Goal: Answer question/provide support: Share knowledge or assist other users

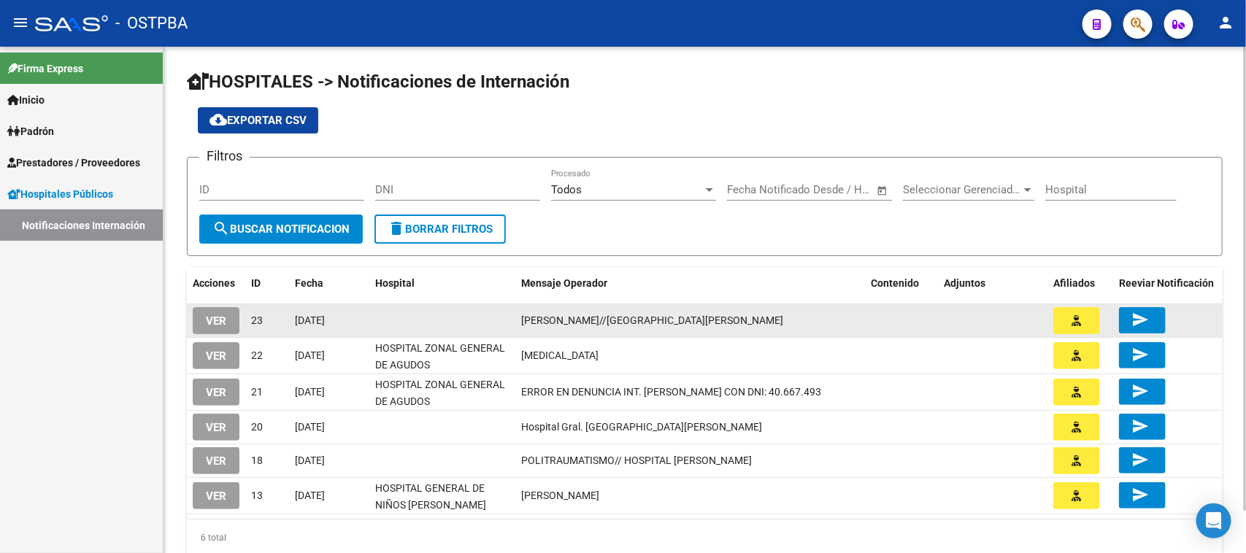
click at [227, 323] on button "VER" at bounding box center [216, 320] width 47 height 27
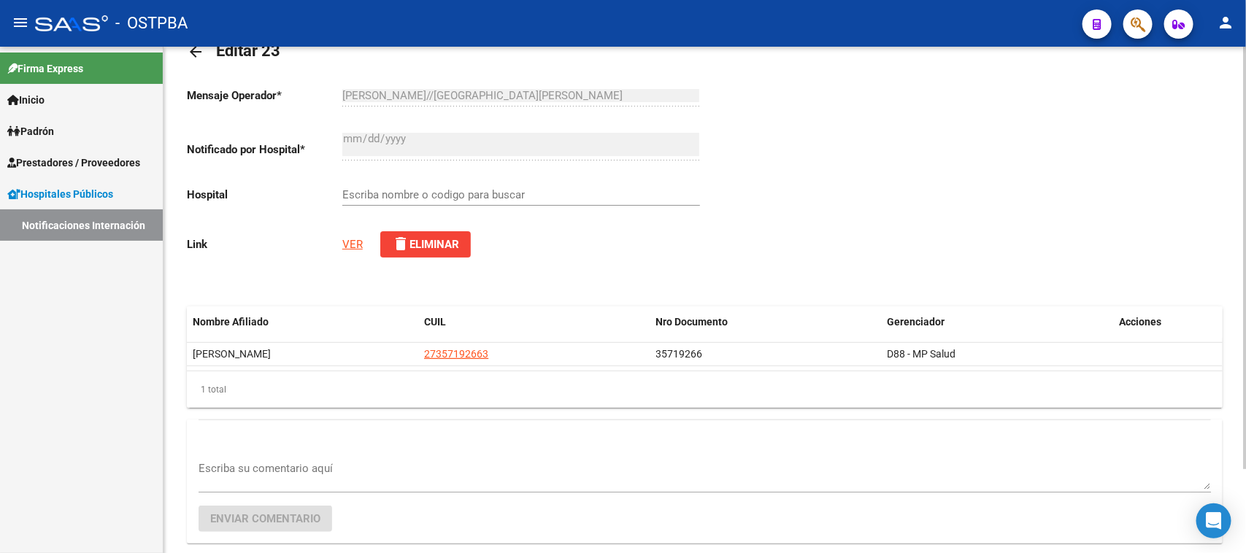
scroll to position [101, 0]
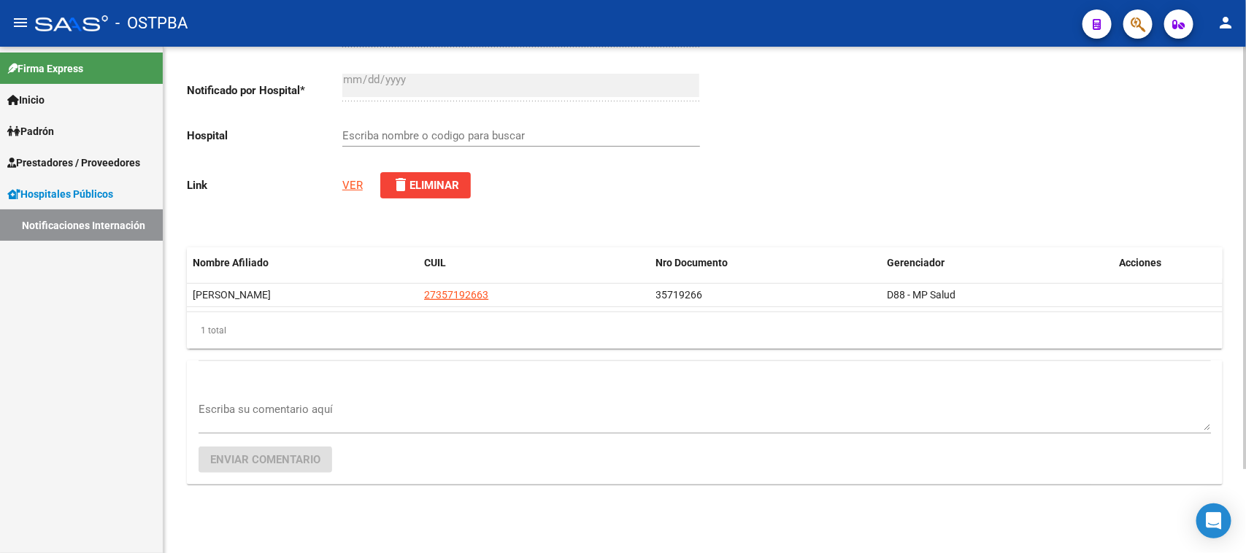
click at [317, 396] on div "Escriba su comentario aquí" at bounding box center [705, 411] width 1012 height 45
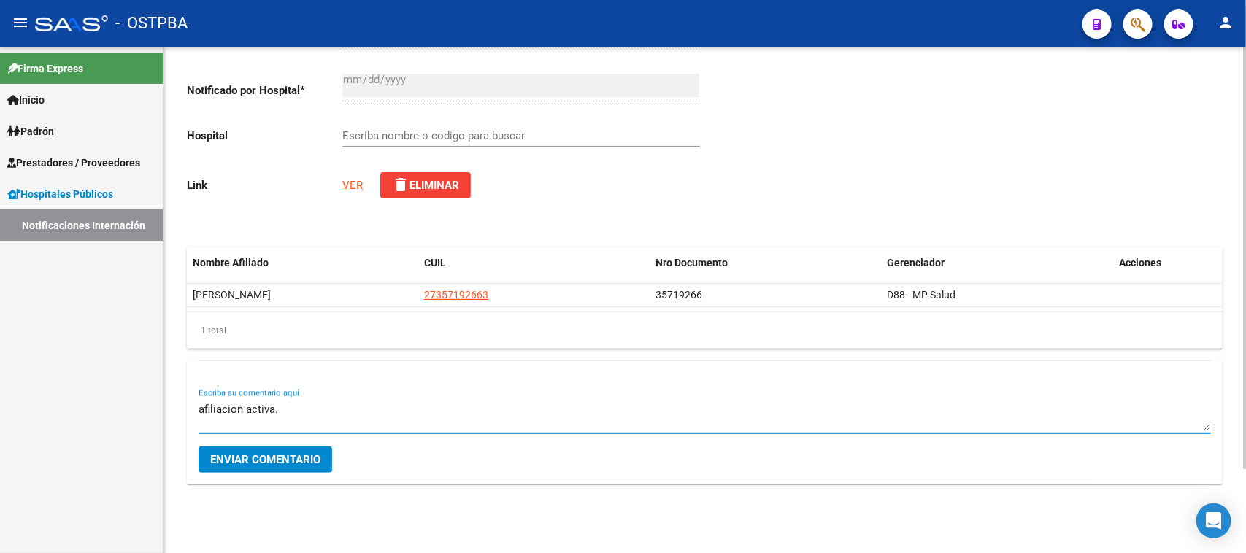
drag, startPoint x: 210, startPoint y: 396, endPoint x: 212, endPoint y: 406, distance: 9.7
type textarea "afiliación activa."
click at [296, 453] on span "Enviar comentario" at bounding box center [265, 459] width 110 height 13
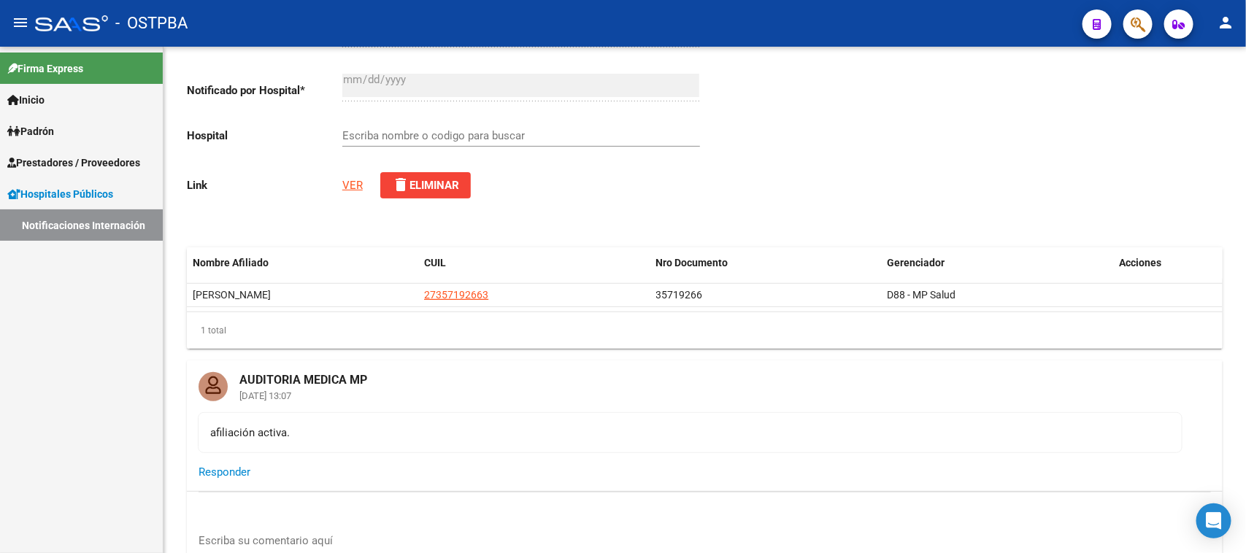
click at [139, 219] on link "Notificaciones Internación" at bounding box center [81, 224] width 163 height 31
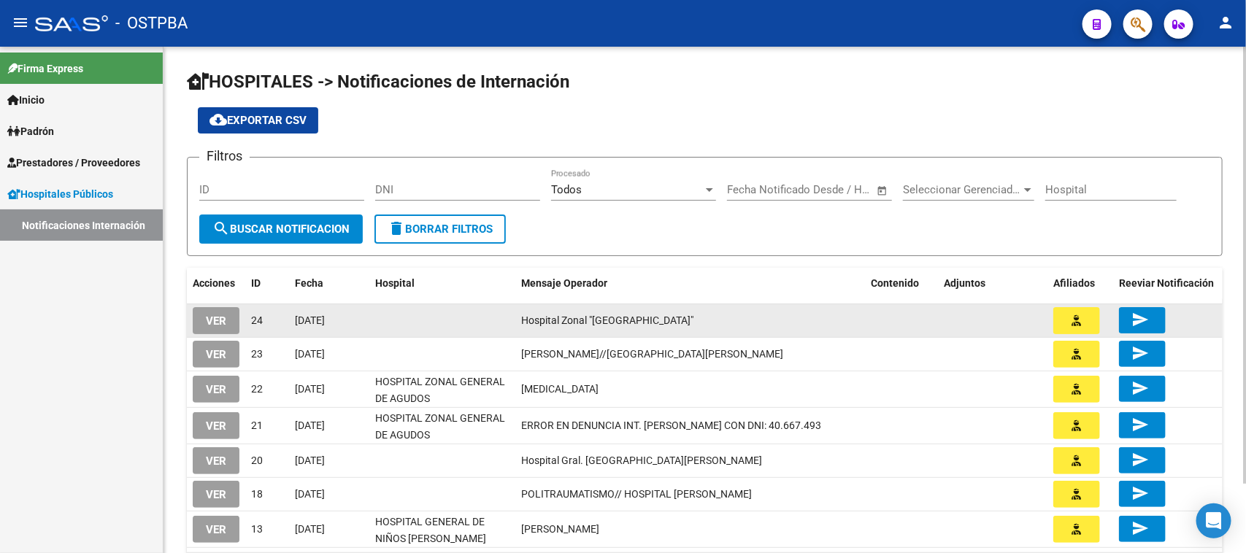
click at [206, 323] on span "VER" at bounding box center [216, 321] width 20 height 13
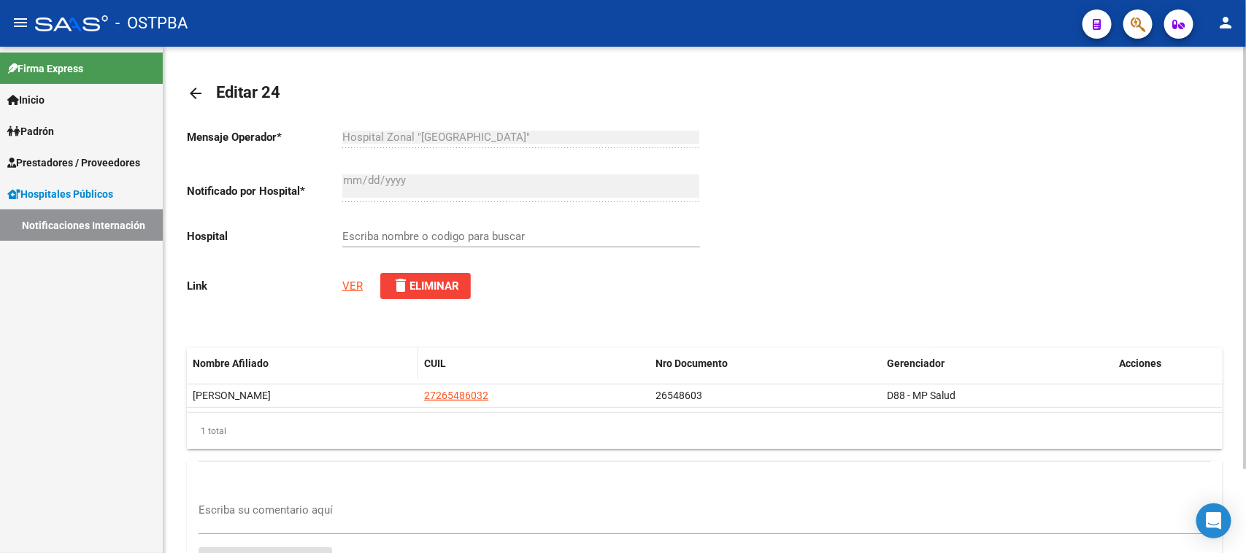
scroll to position [101, 0]
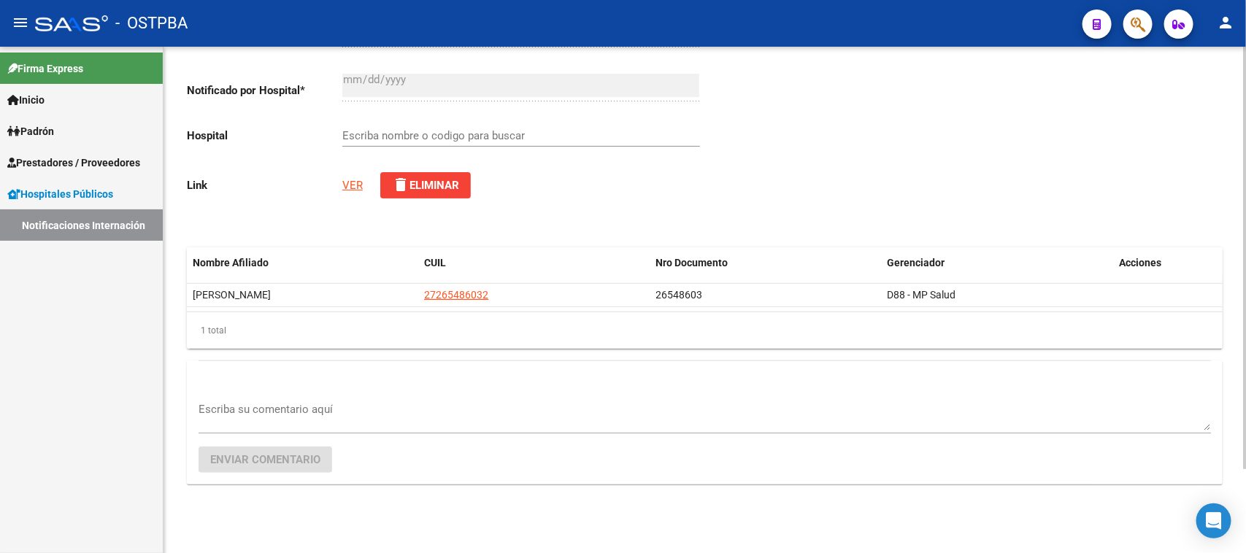
click at [318, 415] on textarea "Escriba su comentario aquí" at bounding box center [705, 415] width 1012 height 29
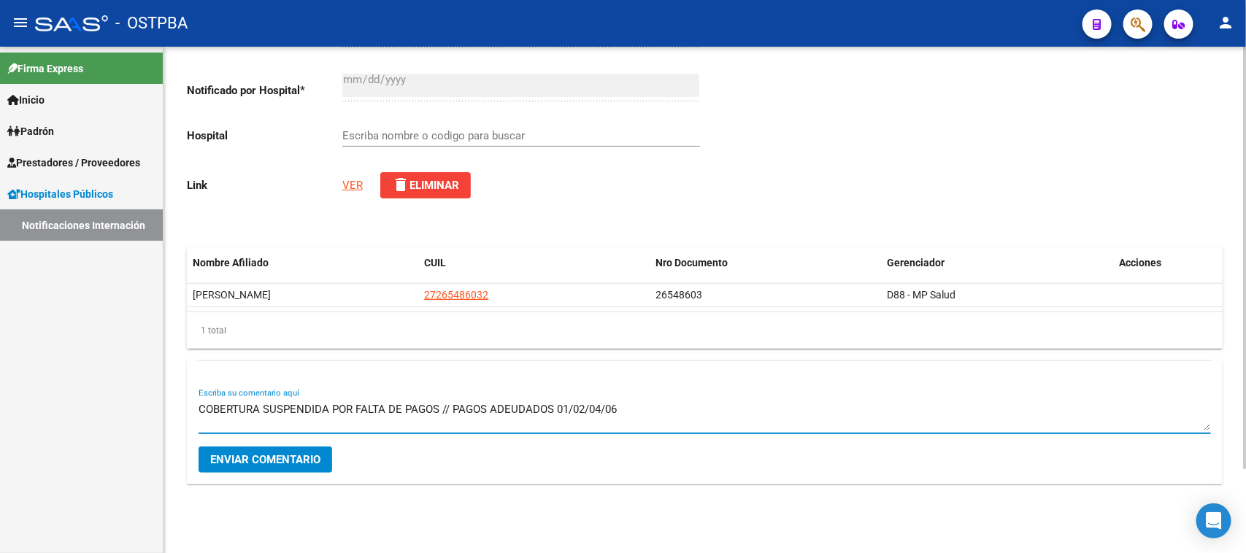
type textarea "COBERTURA SUSPENDIDA POR FALTA DE PAGOS // PAGOS ADEUDADOS 01/02/04/06"
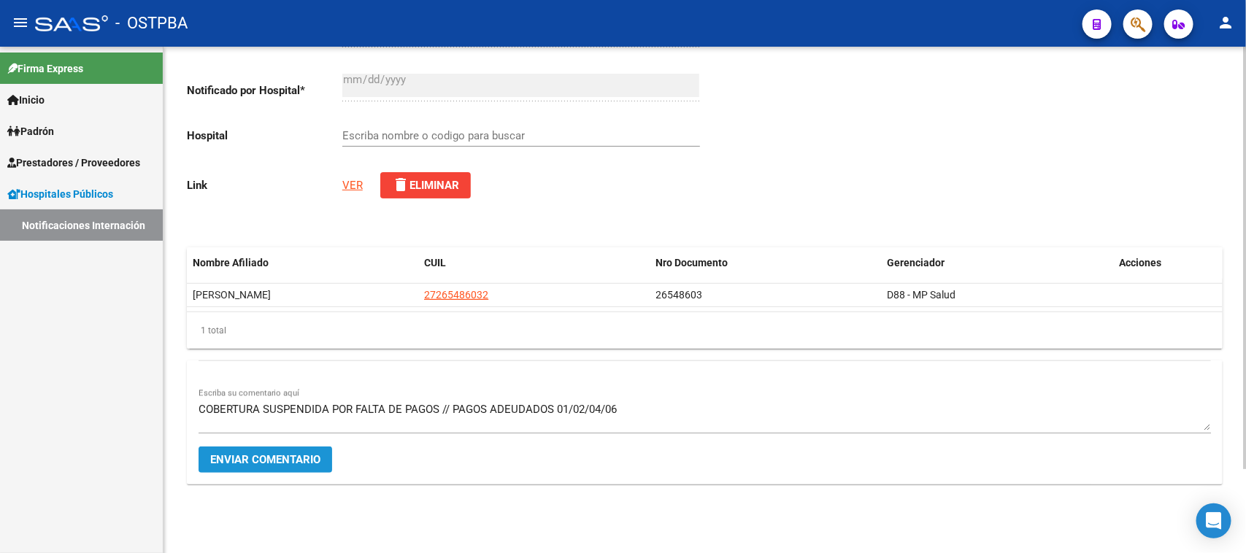
click at [283, 457] on span "Enviar comentario" at bounding box center [265, 459] width 110 height 13
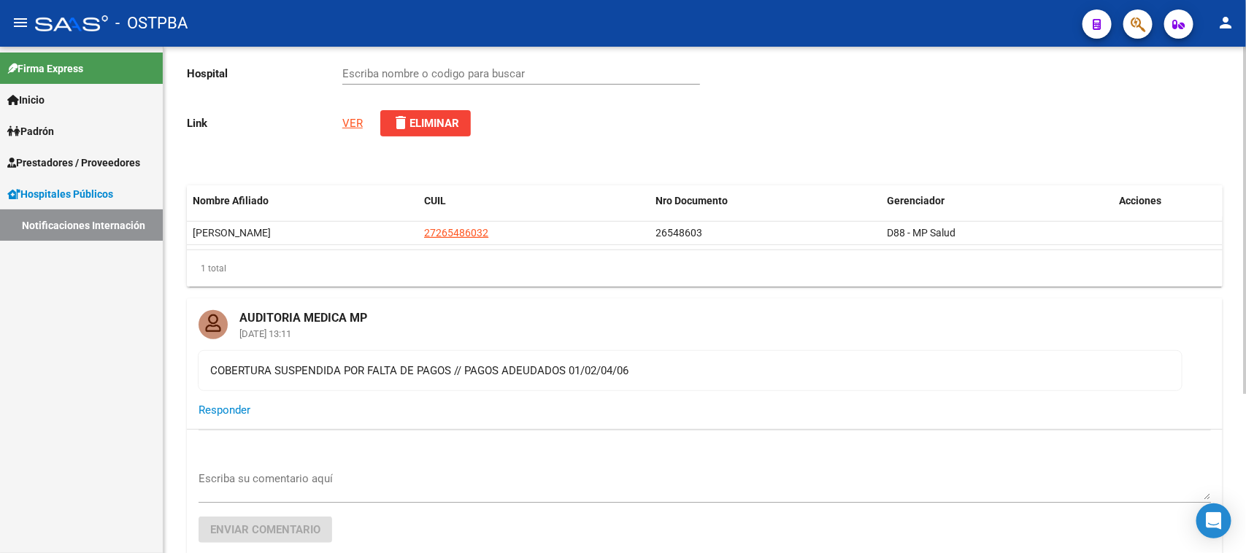
scroll to position [192, 0]
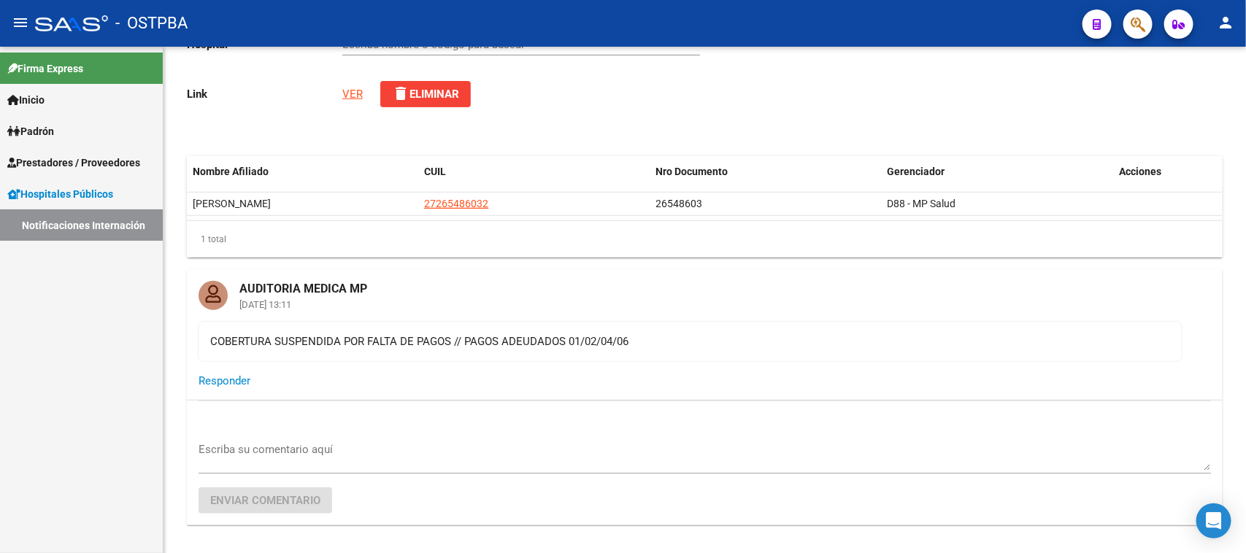
click at [56, 227] on link "Notificaciones Internación" at bounding box center [81, 224] width 163 height 31
